Goal: Information Seeking & Learning: Learn about a topic

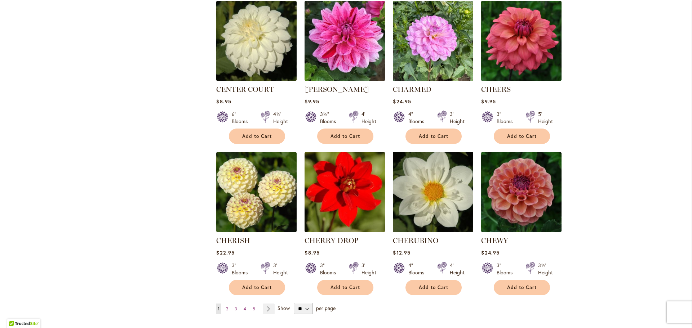
scroll to position [2313, 0]
click at [302, 303] on select "** ** ** **" at bounding box center [303, 309] width 19 height 12
click at [301, 303] on select "** ** ** **" at bounding box center [303, 309] width 19 height 12
click at [305, 303] on select "** ** ** **" at bounding box center [303, 309] width 19 height 12
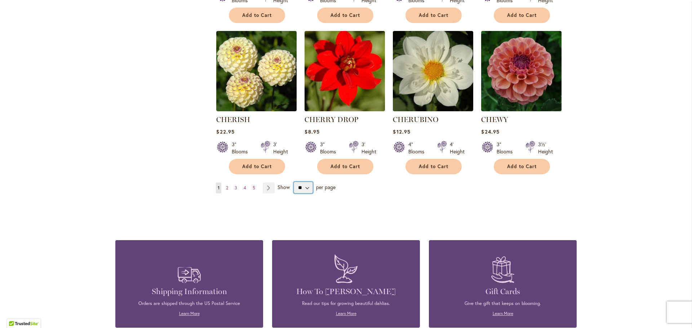
scroll to position [2434, 0]
click at [306, 182] on select "** ** ** **" at bounding box center [303, 188] width 19 height 12
click at [226, 185] on span "2" at bounding box center [227, 187] width 2 height 5
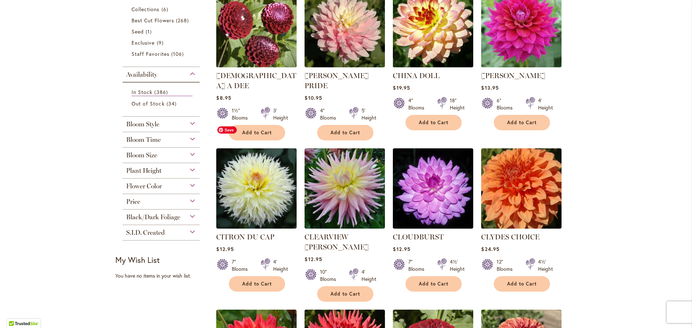
scroll to position [177, 0]
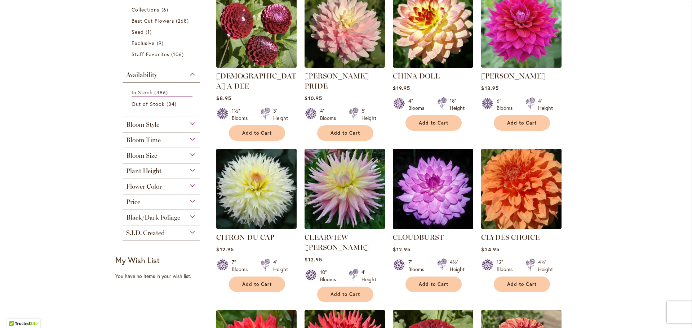
click at [188, 187] on div "Flower Color" at bounding box center [160, 185] width 77 height 12
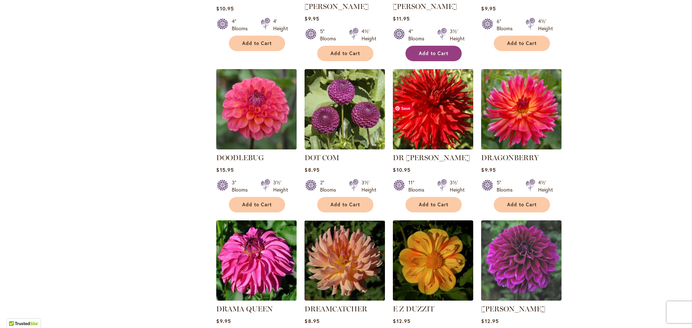
scroll to position [1213, 0]
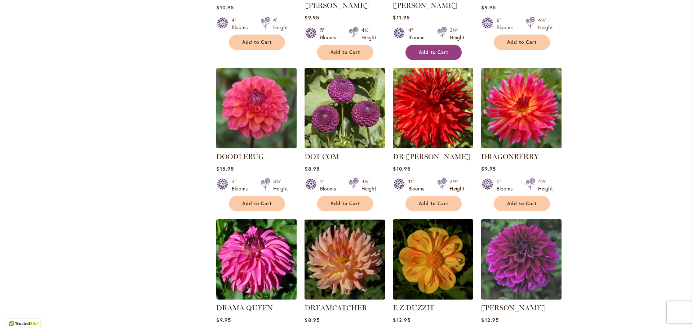
click at [441, 178] on div at bounding box center [441, 185] width 9 height 14
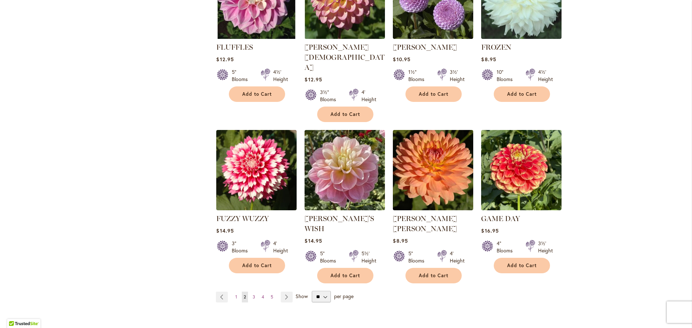
scroll to position [2413, 0]
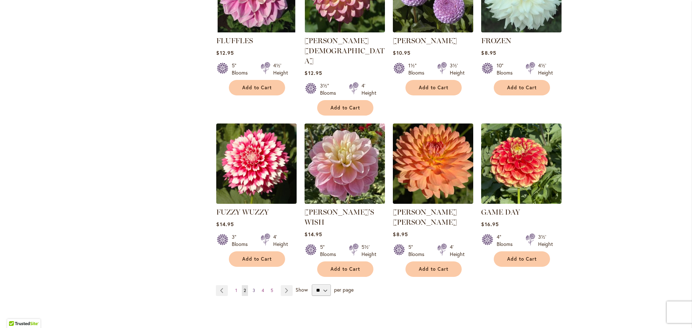
click at [253, 288] on span "3" at bounding box center [254, 290] width 3 height 5
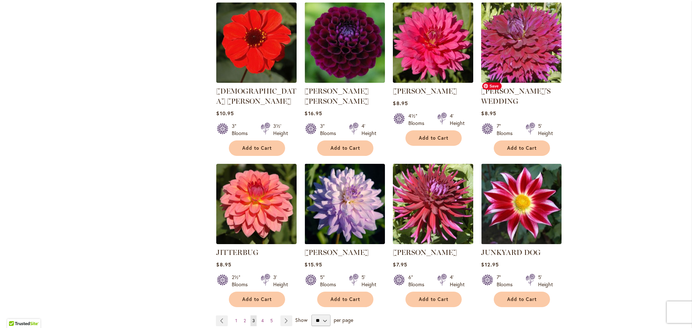
scroll to position [2359, 0]
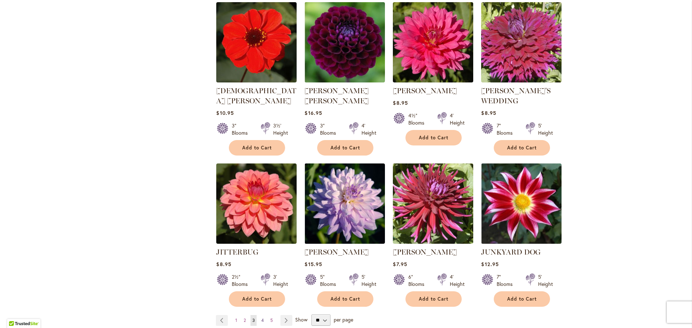
click at [261, 318] on span "4" at bounding box center [262, 320] width 3 height 5
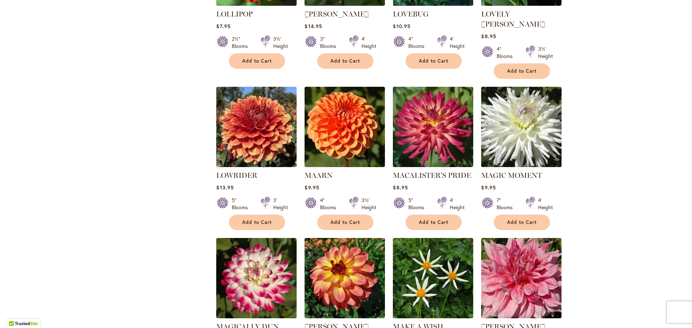
scroll to position [1178, 0]
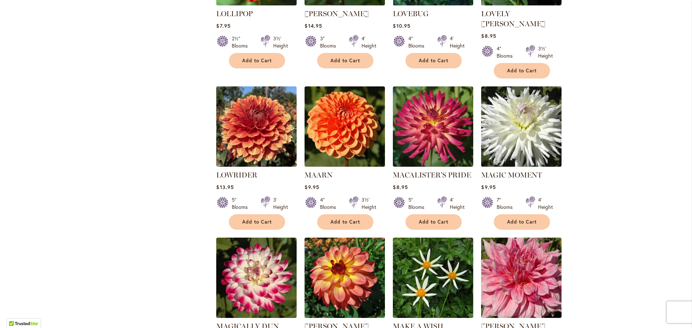
drag, startPoint x: 427, startPoint y: 175, endPoint x: 596, endPoint y: 169, distance: 168.3
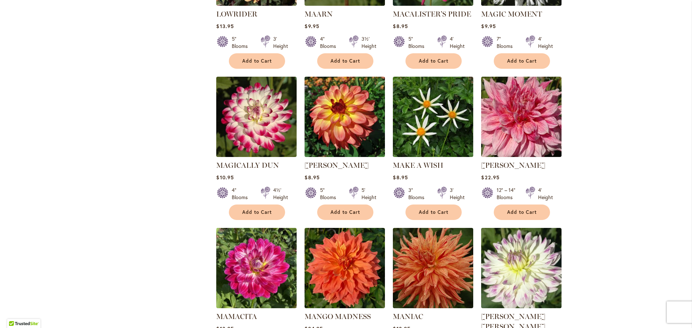
scroll to position [1339, 0]
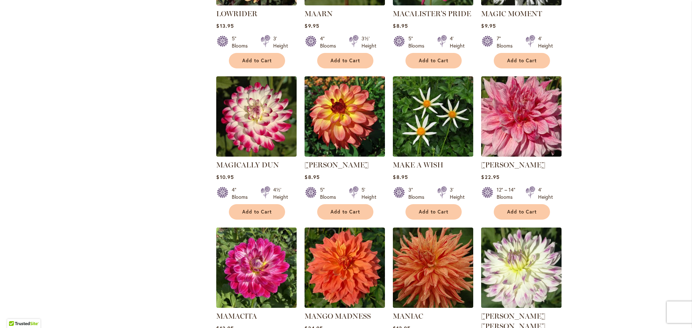
click at [596, 166] on div "Skip to Content The Mercantile & Office Open - Monday-Friday 9-4:30pm / The Mer…" at bounding box center [346, 198] width 692 height 3032
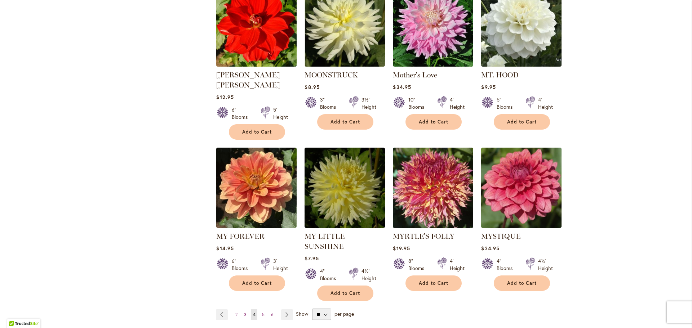
scroll to position [2366, 0]
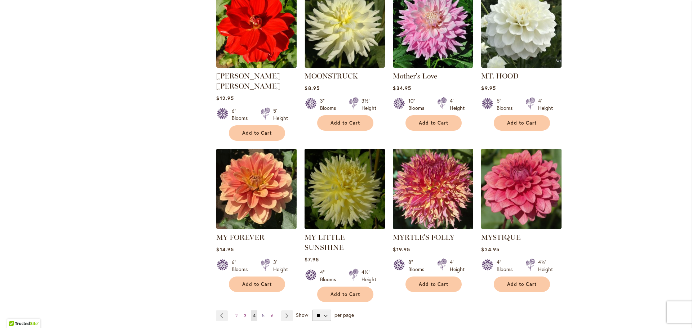
click at [262, 313] on span "5" at bounding box center [263, 315] width 3 height 5
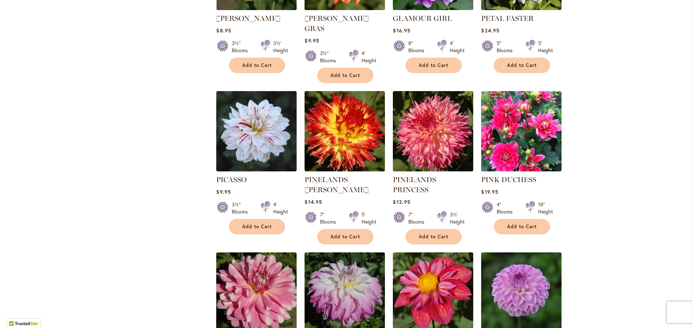
scroll to position [1139, 0]
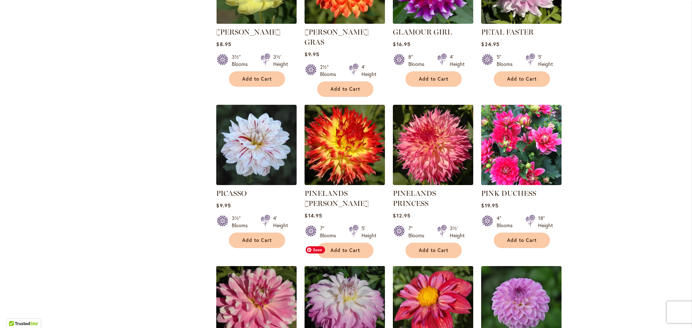
click at [340, 266] on img at bounding box center [345, 306] width 84 height 84
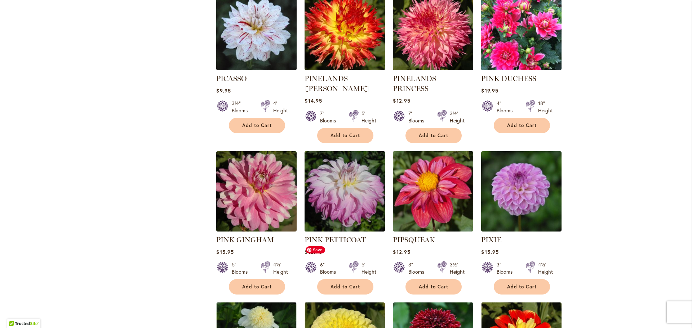
scroll to position [1255, 0]
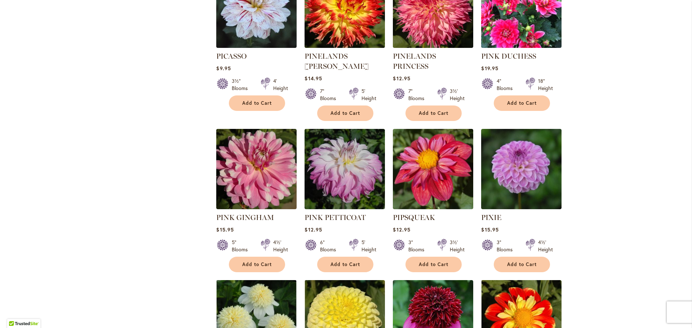
scroll to position [1284, 0]
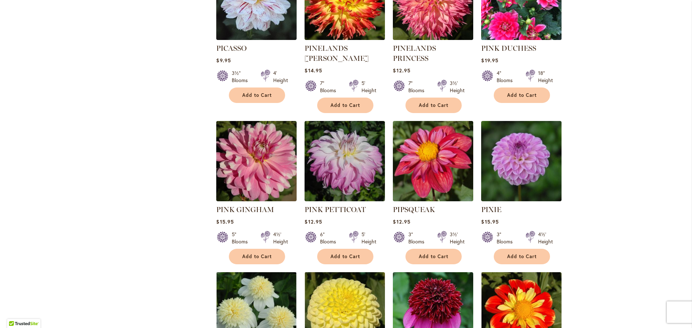
click at [469, 16] on img at bounding box center [433, 0] width 80 height 80
click at [479, 6] on img at bounding box center [521, -1] width 84 height 84
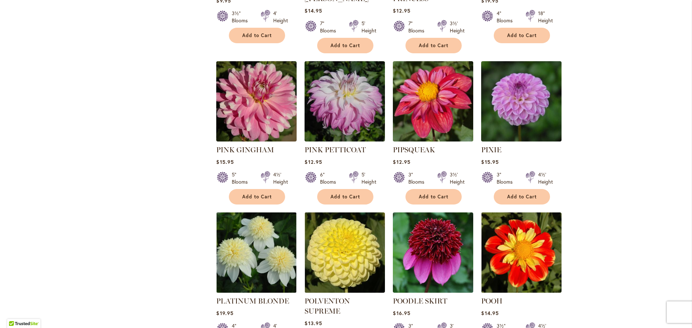
scroll to position [1379, 0]
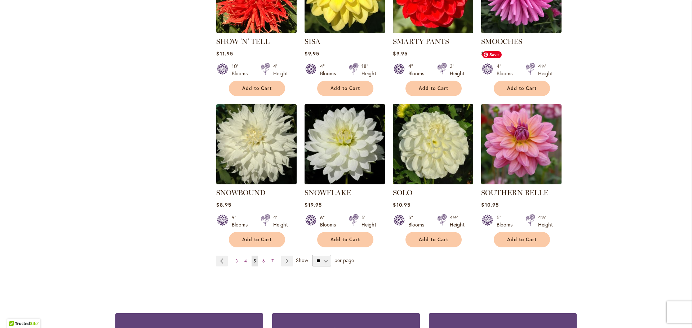
scroll to position [2381, 0]
click at [262, 258] on span "6" at bounding box center [263, 260] width 3 height 5
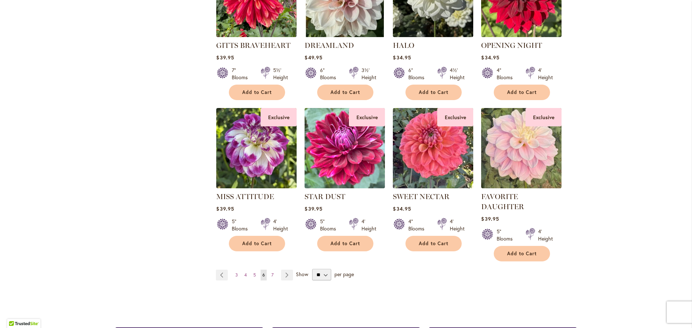
scroll to position [2346, 0]
click at [271, 270] on link "Page 7" at bounding box center [272, 275] width 6 height 11
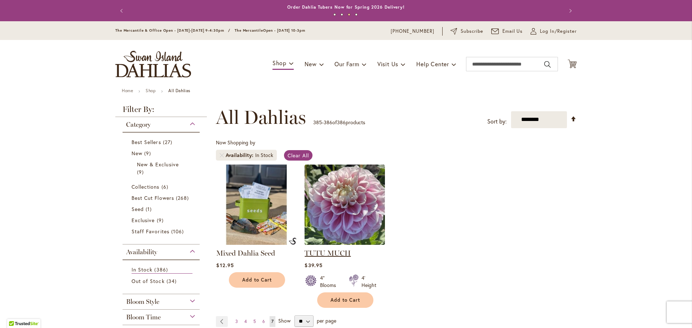
click at [327, 250] on link "TUTU MUCH" at bounding box center [327, 253] width 46 height 9
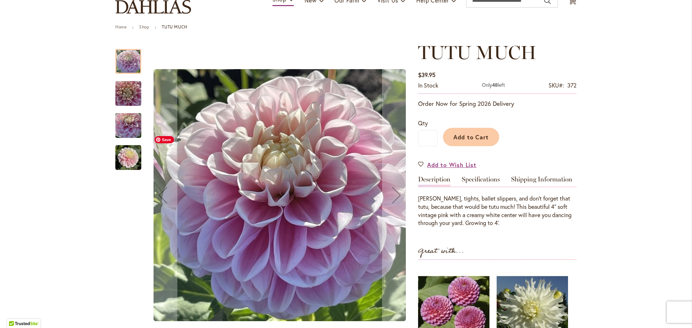
scroll to position [64, 0]
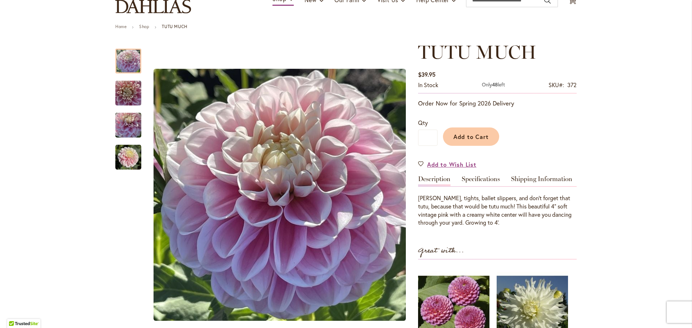
click at [475, 192] on div "Leotard, tights, ballet slippers, and don’t forget that tutu, because that woul…" at bounding box center [497, 206] width 159 height 41
click at [472, 177] on link "Specifications" at bounding box center [481, 181] width 38 height 10
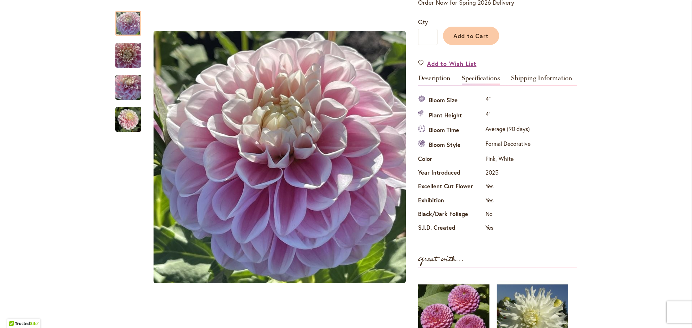
scroll to position [164, 0]
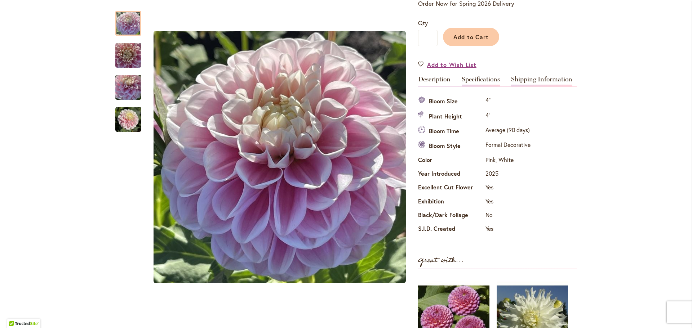
click at [531, 81] on link "Shipping Information" at bounding box center [541, 81] width 61 height 10
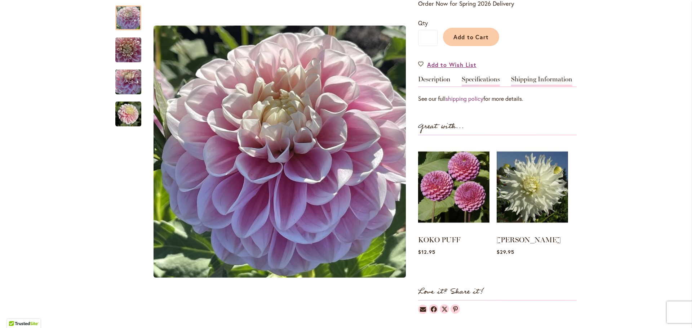
click at [493, 79] on link "Specifications" at bounding box center [481, 81] width 38 height 10
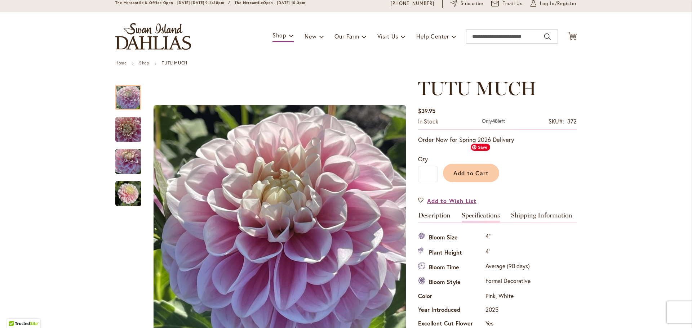
scroll to position [0, 0]
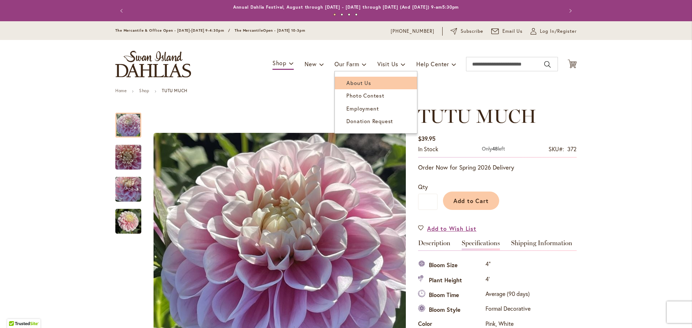
click at [348, 80] on span "About Us" at bounding box center [358, 82] width 24 height 7
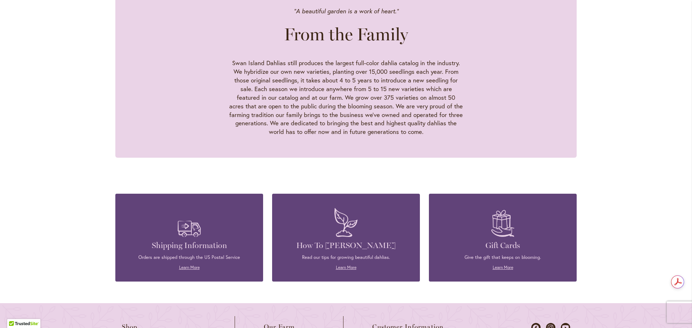
scroll to position [672, 0]
click at [192, 265] on p "Learn More" at bounding box center [189, 268] width 126 height 6
click at [185, 265] on link "Learn More" at bounding box center [189, 267] width 21 height 5
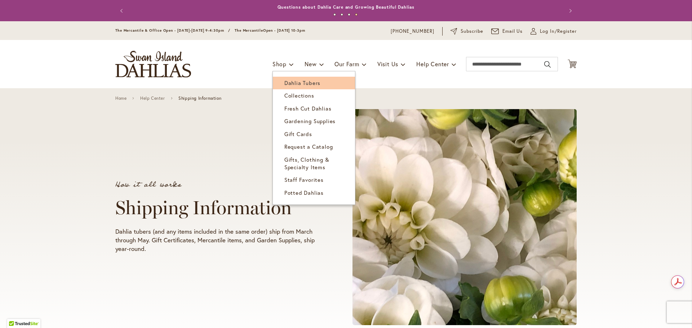
click at [289, 81] on span "Dahlia Tubers" at bounding box center [302, 82] width 36 height 7
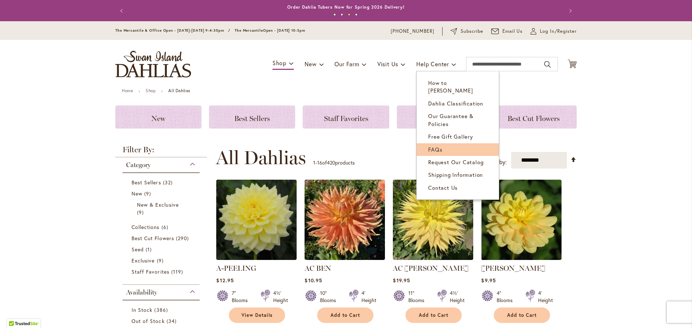
click at [439, 143] on link "FAQs" at bounding box center [457, 149] width 82 height 13
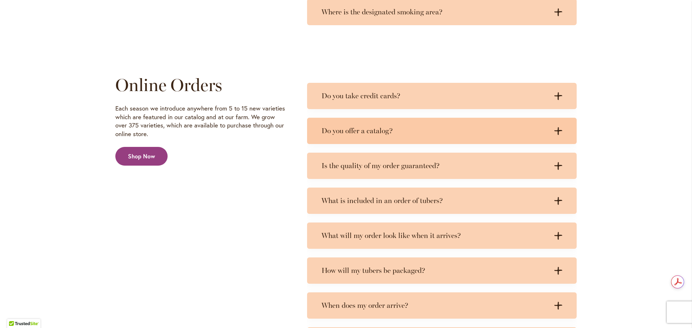
scroll to position [1127, 0]
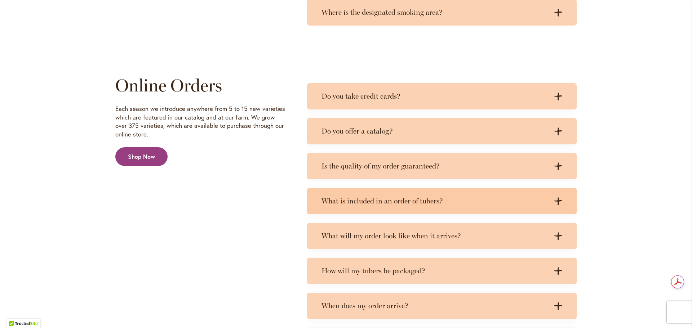
click at [399, 201] on h3 "What is included in an order of tubers?" at bounding box center [434, 201] width 226 height 9
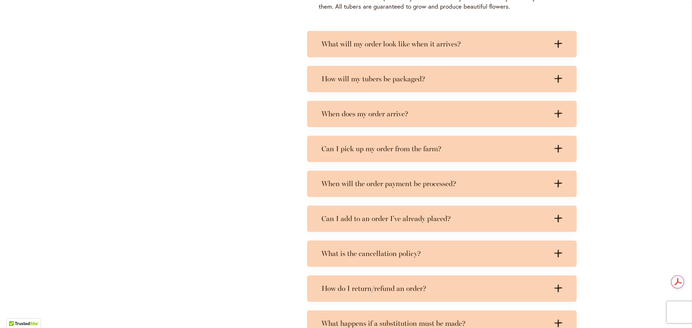
scroll to position [1807, 0]
